Goal: Task Accomplishment & Management: Manage account settings

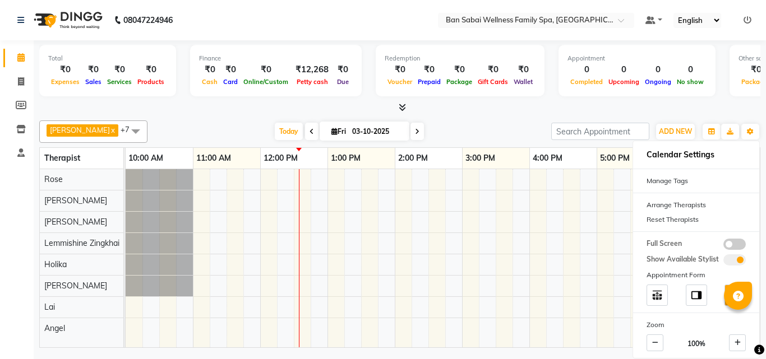
click at [498, 123] on div "[DATE] [DATE]" at bounding box center [349, 131] width 392 height 17
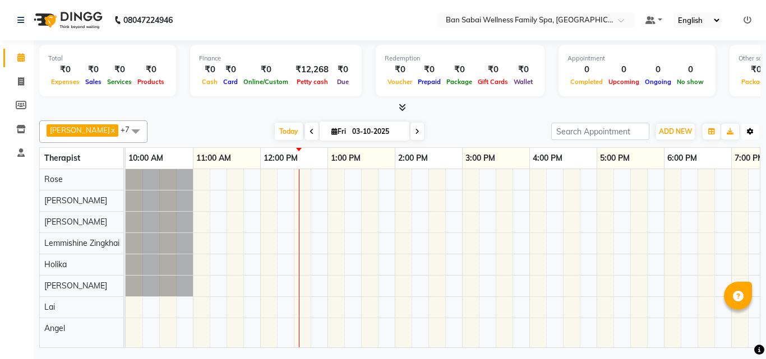
click at [749, 133] on icon "button" at bounding box center [750, 131] width 7 height 7
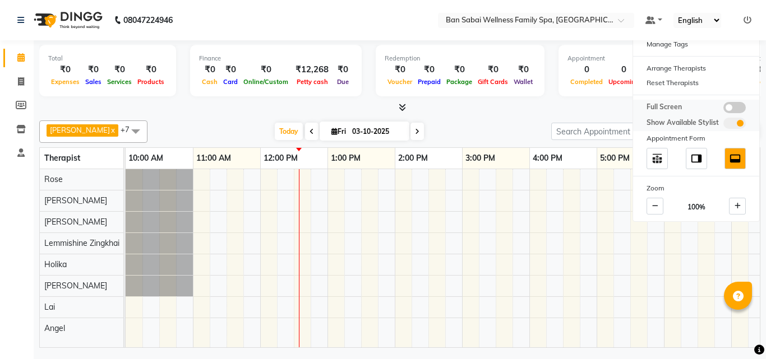
click at [743, 110] on span at bounding box center [734, 107] width 22 height 11
click at [723, 109] on input "checkbox" at bounding box center [723, 109] width 0 height 0
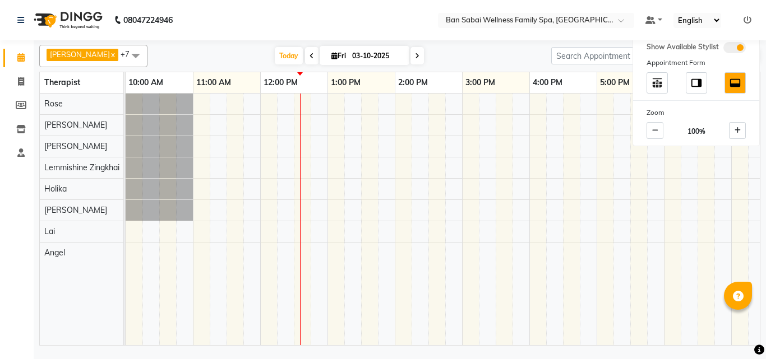
click at [343, 21] on nav "08047224946 Select Location × Ban Sabai Wellness Family Spa, Kalyani Nagar Defa…" at bounding box center [383, 20] width 766 height 40
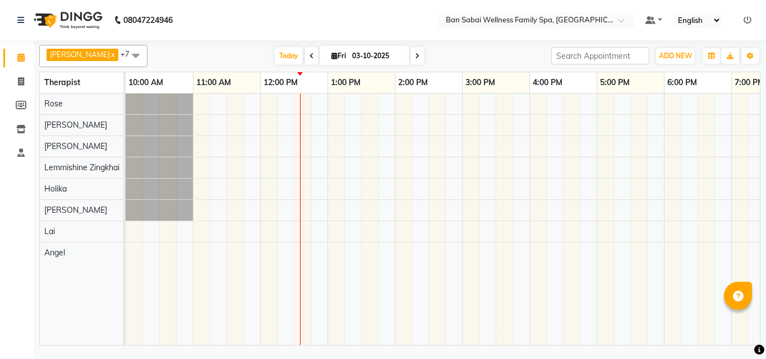
click at [124, 57] on span at bounding box center [135, 55] width 22 height 21
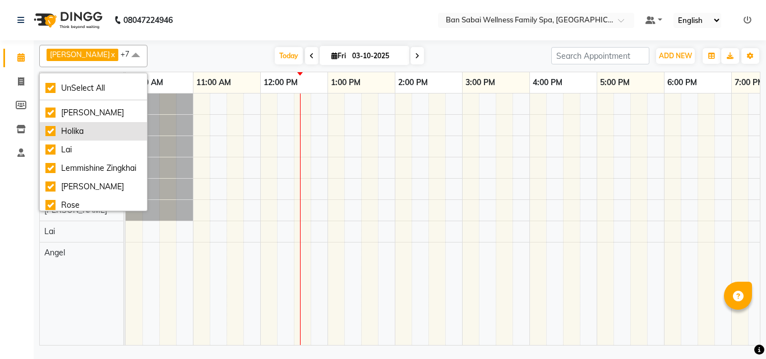
scroll to position [49, 0]
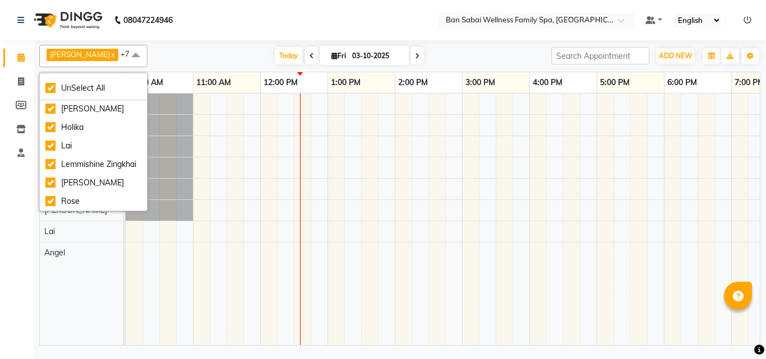
click at [295, 22] on nav "08047224946 Select Location × Ban Sabai Wellness Family Spa, Kalyani Nagar Defa…" at bounding box center [383, 20] width 766 height 40
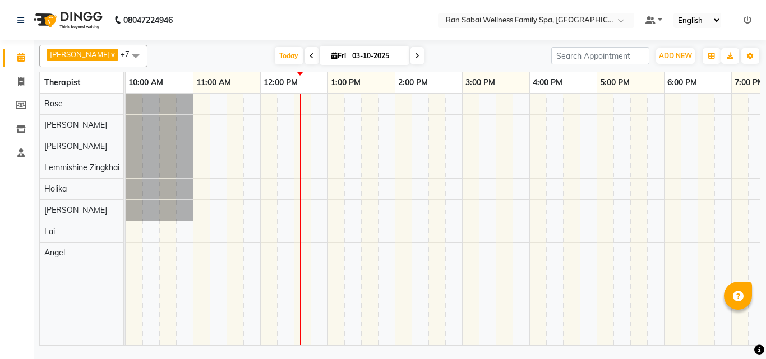
click at [309, 58] on icon at bounding box center [311, 56] width 4 height 7
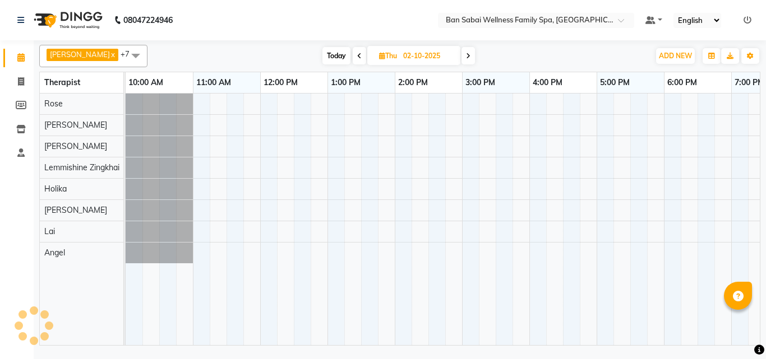
scroll to position [0, 135]
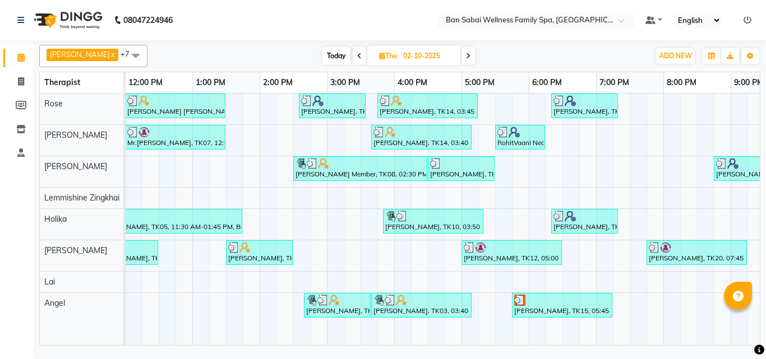
click at [353, 56] on span at bounding box center [359, 55] width 13 height 17
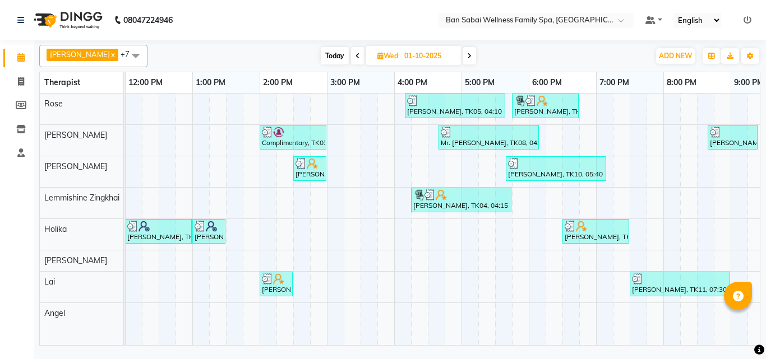
click at [464, 57] on span at bounding box center [469, 55] width 13 height 17
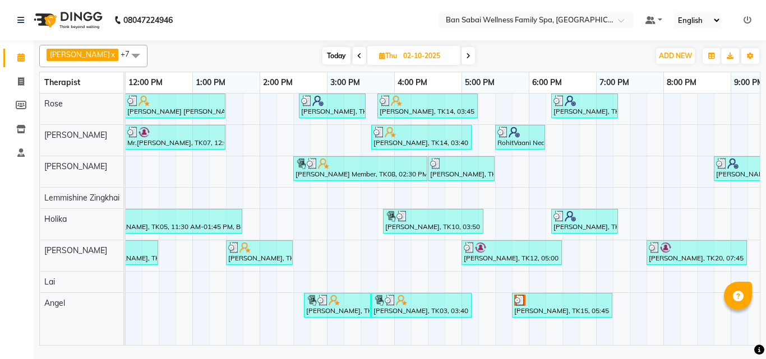
click at [332, 58] on span "Today" at bounding box center [336, 55] width 28 height 17
type input "03-10-2025"
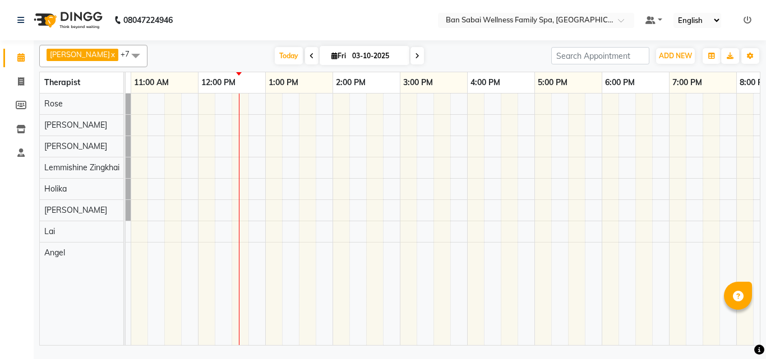
scroll to position [0, 0]
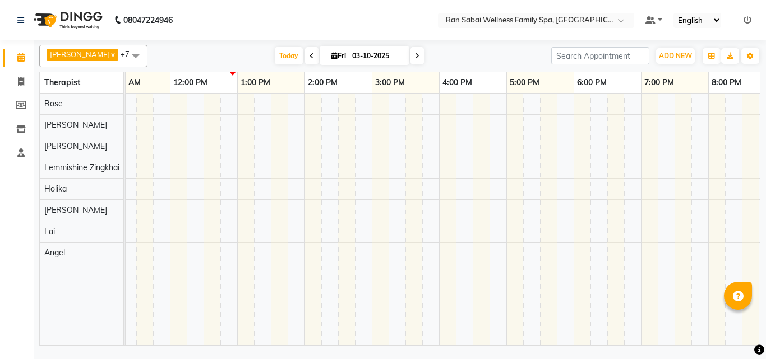
click at [264, 129] on div at bounding box center [472, 220] width 875 height 252
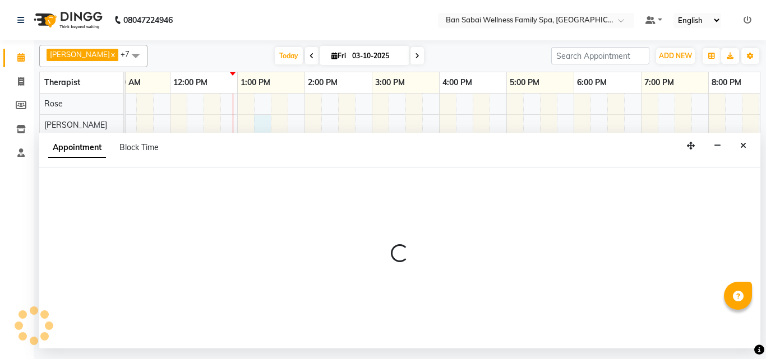
select select "78163"
select select "795"
select select "tentative"
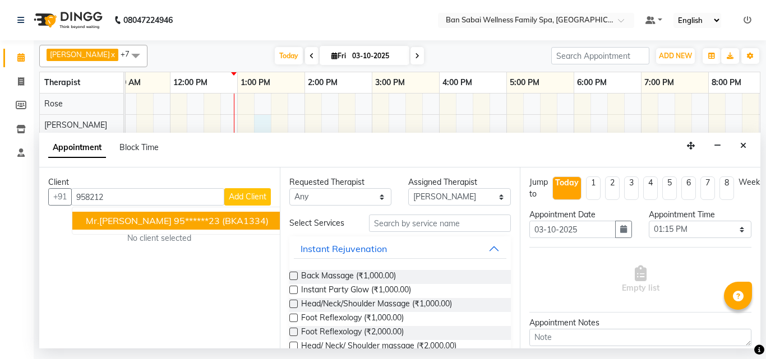
type input "958212"
click at [381, 198] on select "Any [PERSON_NAME] [PERSON_NAME] [PERSON_NAME] Lemmishine Zingkhai Rinsit [PERSO…" at bounding box center [340, 196] width 103 height 17
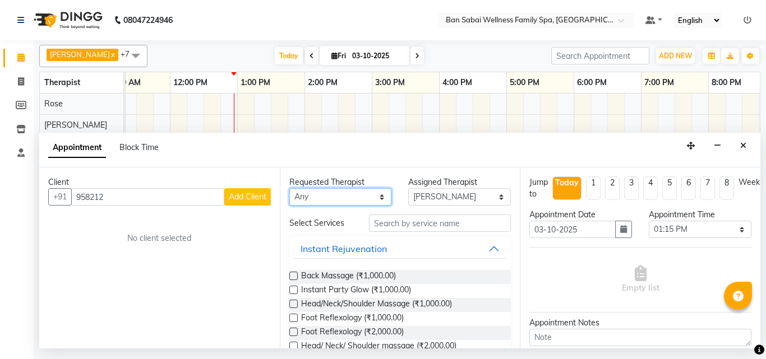
select select "87127"
click at [289, 188] on select "Any [PERSON_NAME] [PERSON_NAME] [PERSON_NAME] Lemmishine Zingkhai Rinsit [PERSO…" at bounding box center [340, 196] width 103 height 17
select select "87127"
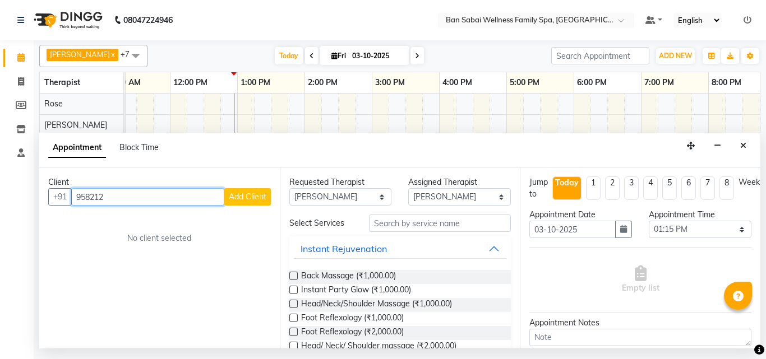
click at [215, 197] on input "958212" at bounding box center [147, 196] width 153 height 17
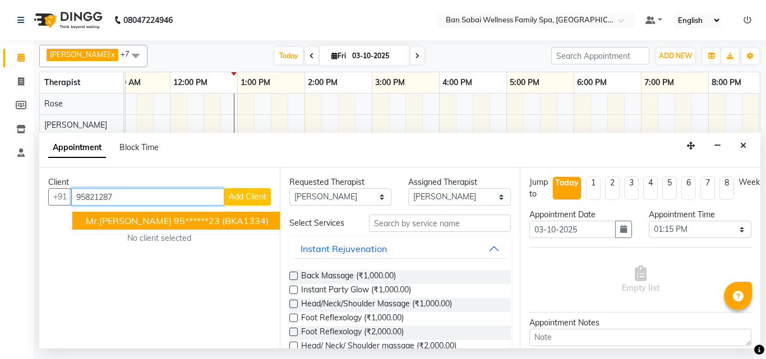
click at [222, 224] on span "(BKA1334)" at bounding box center [245, 220] width 47 height 11
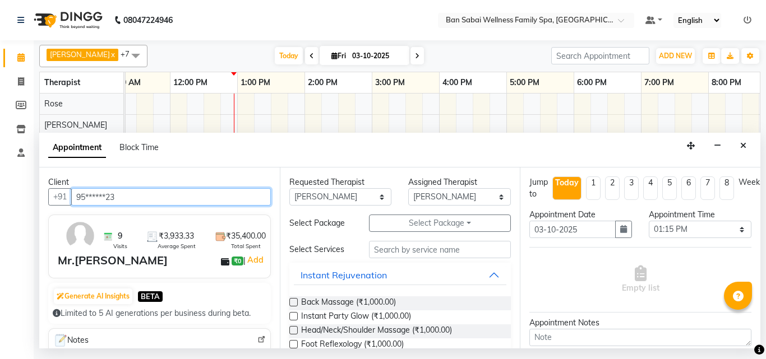
type input "95******23"
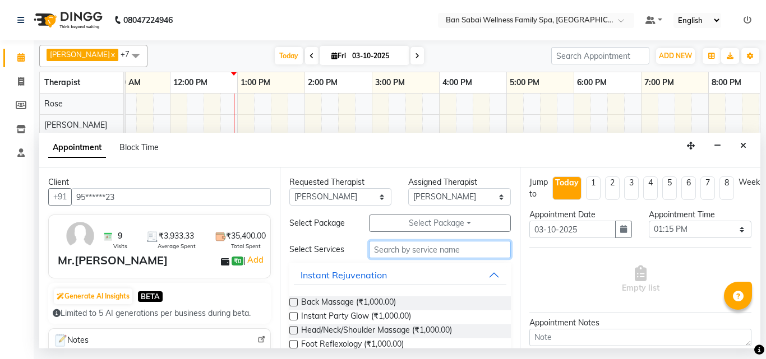
click at [418, 254] on input "text" at bounding box center [440, 249] width 142 height 17
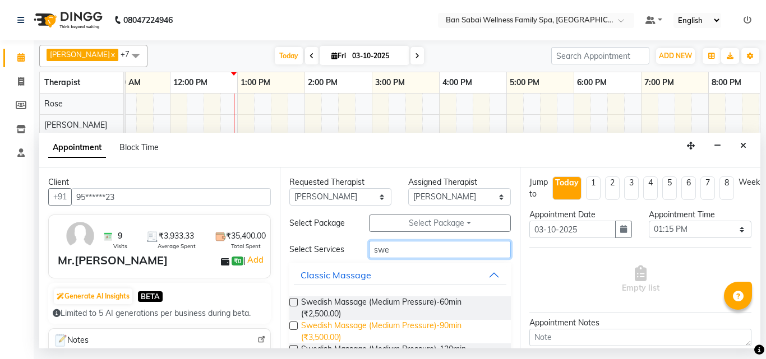
type input "swe"
click at [421, 331] on span "Swedish Massage (Medium Pressure)-90min (₹3,500.00)" at bounding box center [401, 332] width 201 height 24
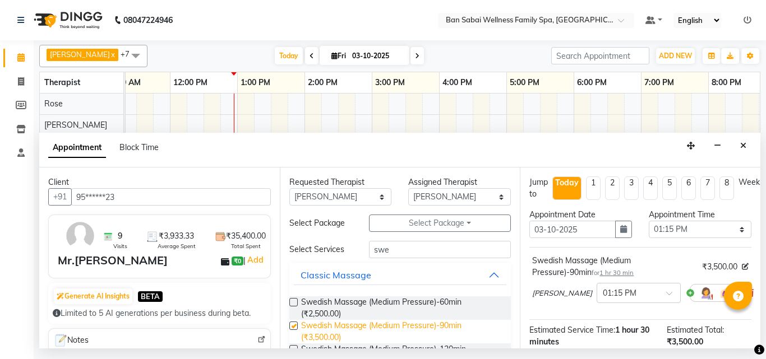
checkbox input "false"
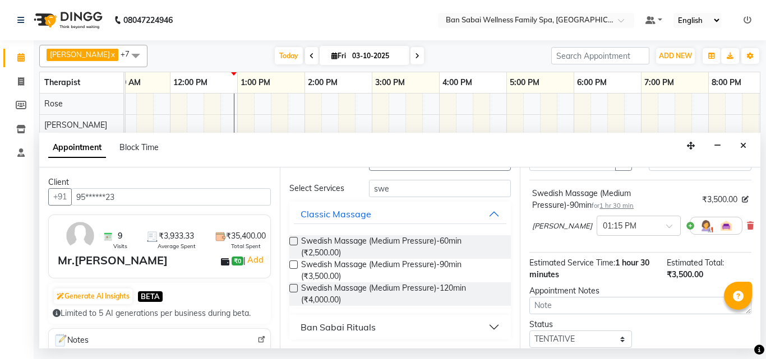
scroll to position [146, 0]
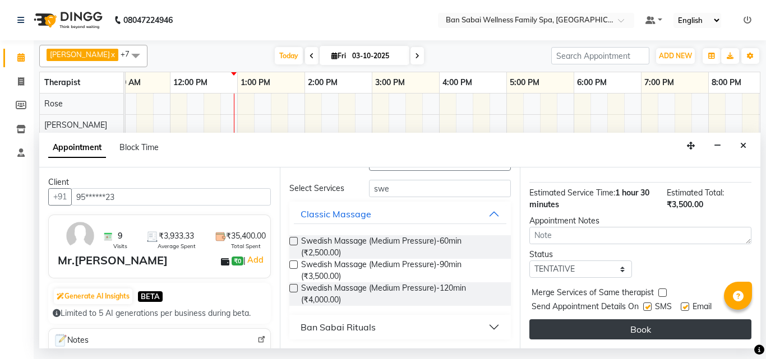
click at [681, 320] on button "Book" at bounding box center [640, 330] width 222 height 20
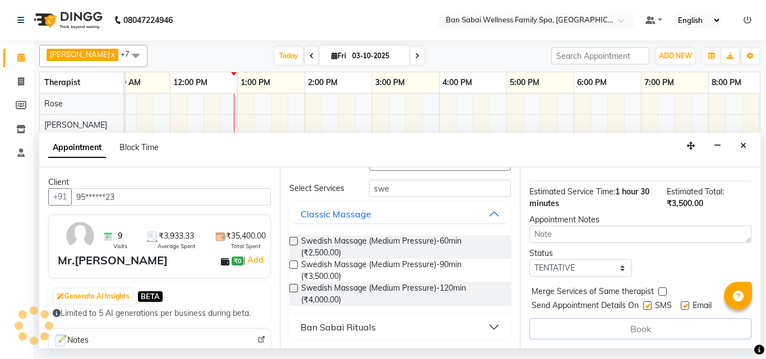
scroll to position [1, 0]
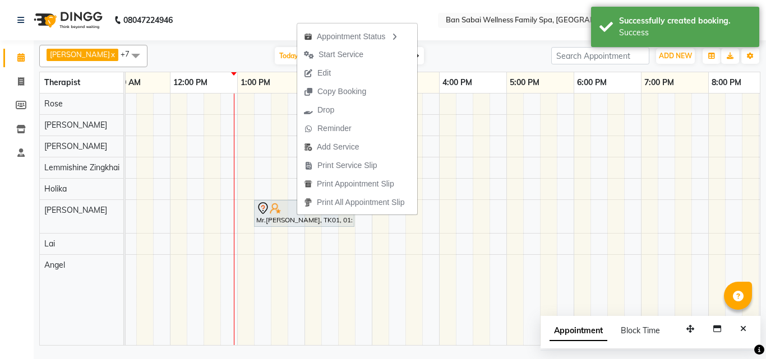
click at [250, 31] on nav "08047224946 Select Location × Ban Sabai Wellness Family Spa, Kalyani Nagar Defa…" at bounding box center [383, 20] width 766 height 40
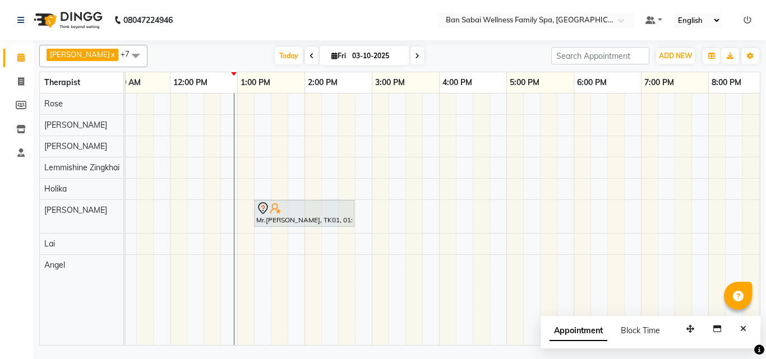
click at [742, 330] on icon "Close" at bounding box center [743, 329] width 6 height 8
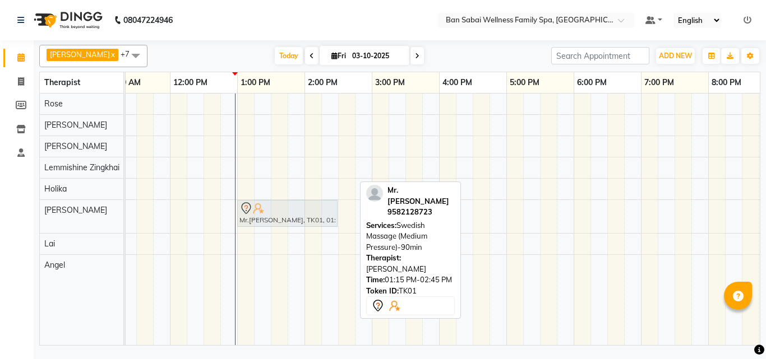
drag, startPoint x: 258, startPoint y: 213, endPoint x: 241, endPoint y: 211, distance: 18.1
click at [35, 211] on div "Mr.[PERSON_NAME], TK01, 01:15 PM-02:45 PM, Swedish Massage (Medium Pressure)-90…" at bounding box center [35, 216] width 0 height 33
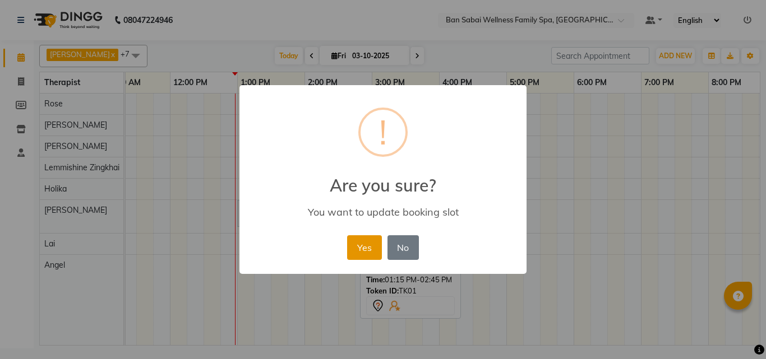
click at [356, 252] on button "Yes" at bounding box center [364, 247] width 34 height 25
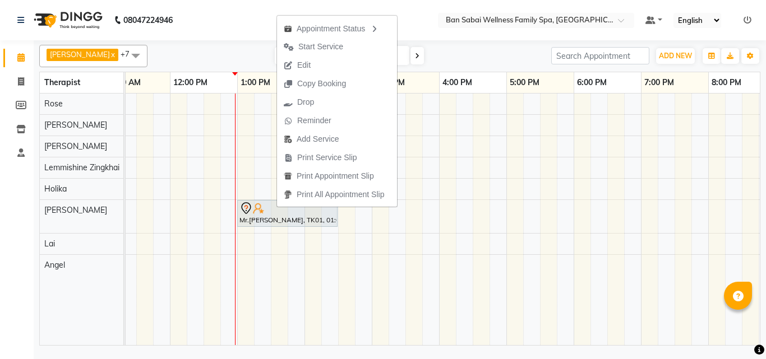
click at [230, 39] on nav "08047224946 Select Location × Ban Sabai Wellness Family Spa, Kalyani Nagar Defa…" at bounding box center [383, 20] width 766 height 40
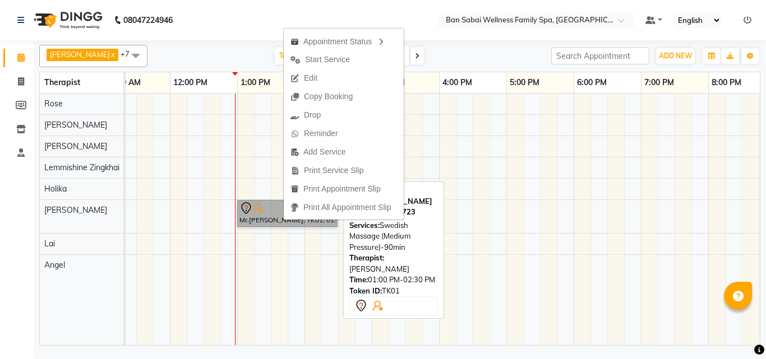
click at [265, 218] on link "Mr.[PERSON_NAME], TK01, 01:00 PM-02:30 PM, Swedish Massage (Medium Pressure)-90…" at bounding box center [287, 213] width 100 height 27
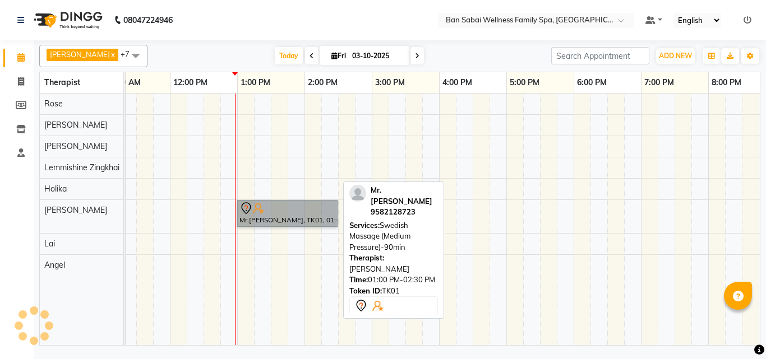
click at [265, 218] on link "Mr.[PERSON_NAME], TK01, 01:00 PM-02:30 PM, Swedish Massage (Medium Pressure)-90…" at bounding box center [287, 213] width 100 height 27
select select "7"
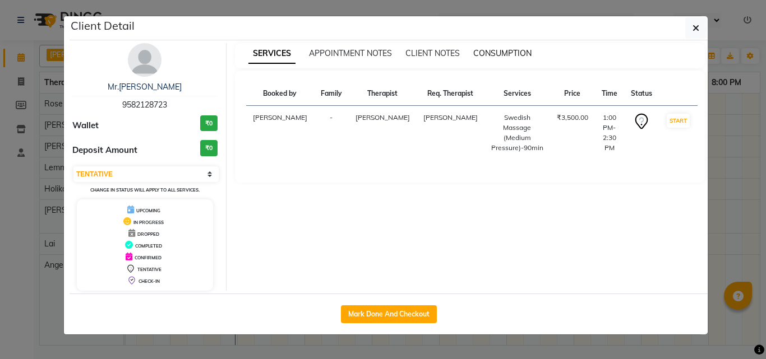
click at [525, 57] on span "CONSUMPTION" at bounding box center [502, 53] width 58 height 10
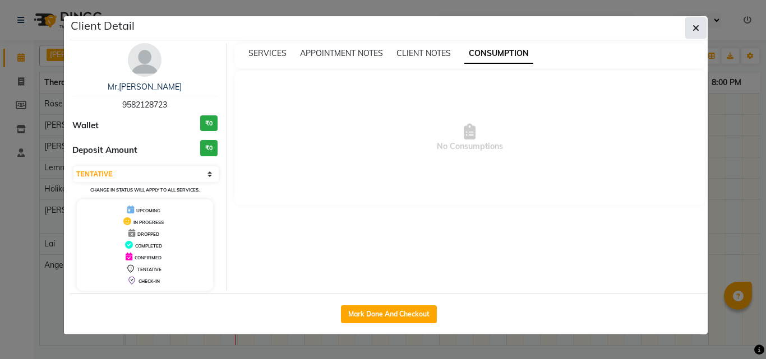
click at [695, 30] on icon "button" at bounding box center [695, 28] width 7 height 9
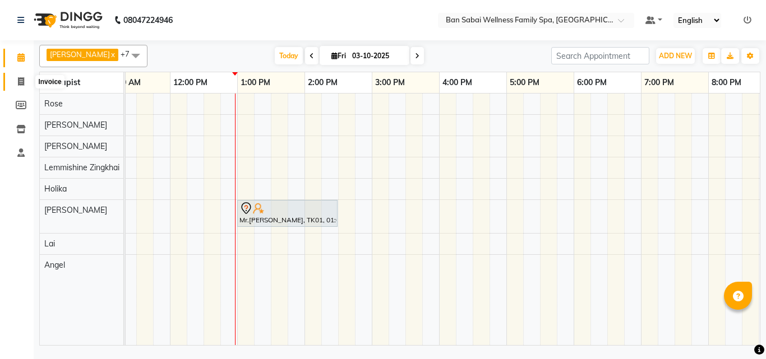
click at [20, 80] on icon at bounding box center [21, 81] width 6 height 8
select select "service"
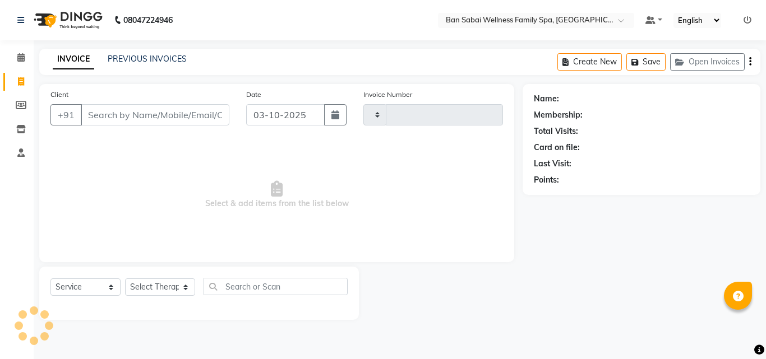
type input "2684"
select select "8225"
click at [175, 113] on input "Client" at bounding box center [155, 114] width 149 height 21
type input "u"
click at [19, 60] on icon at bounding box center [20, 57] width 7 height 8
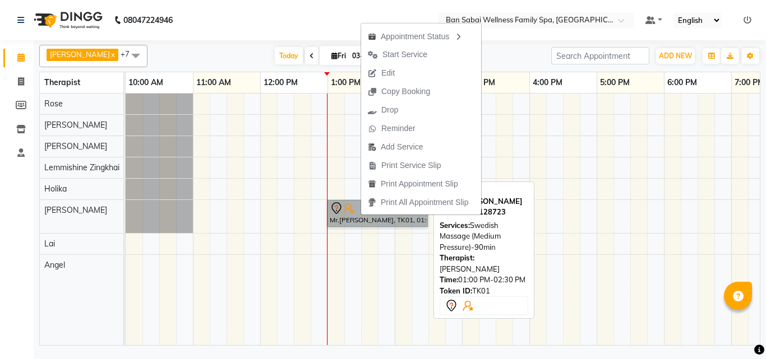
click at [345, 218] on link "Mr.[PERSON_NAME], TK01, 01:00 PM-02:30 PM, Swedish Massage (Medium Pressure)-90…" at bounding box center [377, 213] width 100 height 27
select select "7"
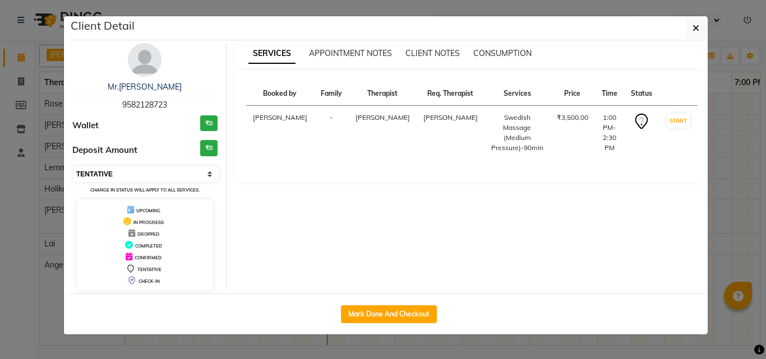
click at [211, 173] on select "Select IN SERVICE CONFIRMED TENTATIVE CHECK IN MARK DONE DROPPED UPCOMING" at bounding box center [145, 175] width 145 height 16
click at [695, 28] on icon "button" at bounding box center [695, 28] width 7 height 9
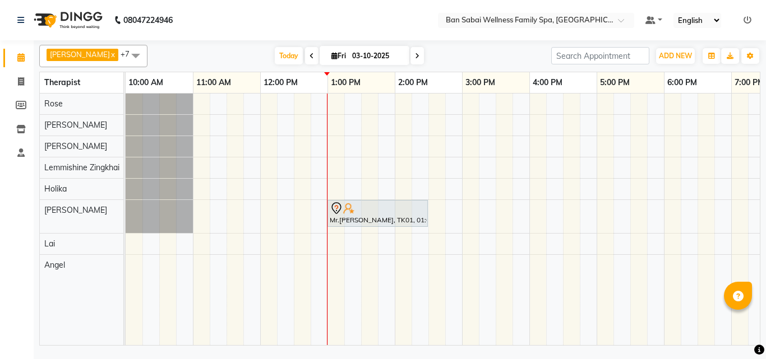
click at [747, 17] on icon at bounding box center [747, 20] width 8 height 8
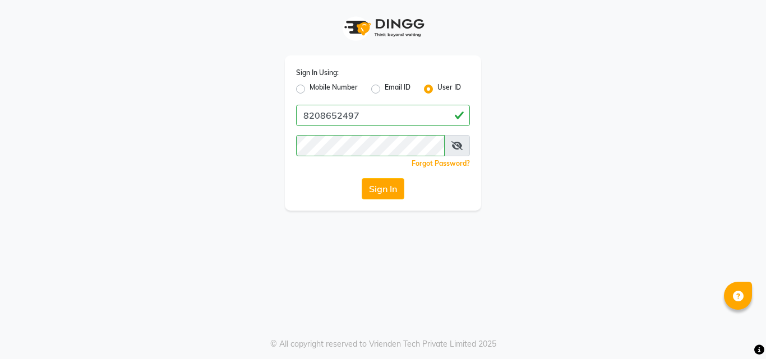
click at [334, 89] on label "Mobile Number" at bounding box center [333, 88] width 48 height 13
click at [317, 89] on input "Mobile Number" at bounding box center [312, 85] width 7 height 7
radio input "true"
radio input "false"
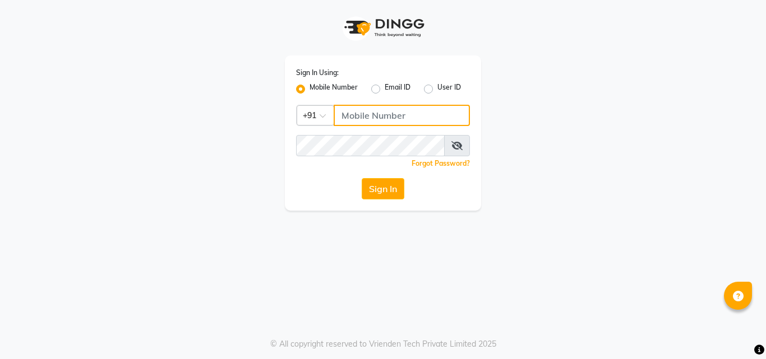
click at [352, 108] on input "Username" at bounding box center [402, 115] width 136 height 21
type input "7507461684"
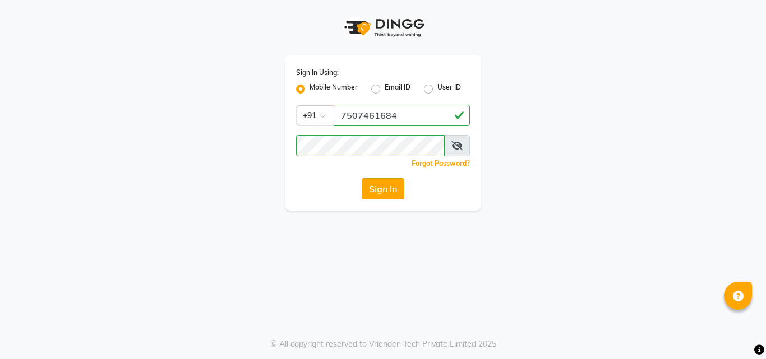
click at [382, 193] on button "Sign In" at bounding box center [383, 188] width 43 height 21
